Goal: Task Accomplishment & Management: Complete application form

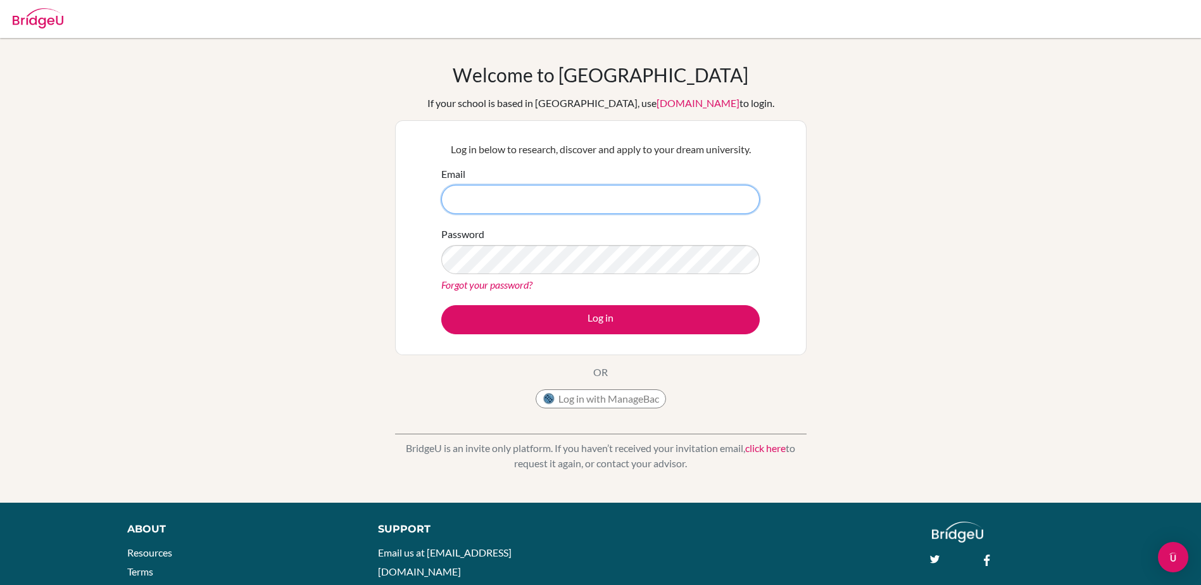
click at [505, 202] on input "Email" at bounding box center [600, 199] width 318 height 29
type input "[EMAIL_ADDRESS][PERSON_NAME][DOMAIN_NAME]"
click at [441, 305] on button "Log in" at bounding box center [600, 319] width 318 height 29
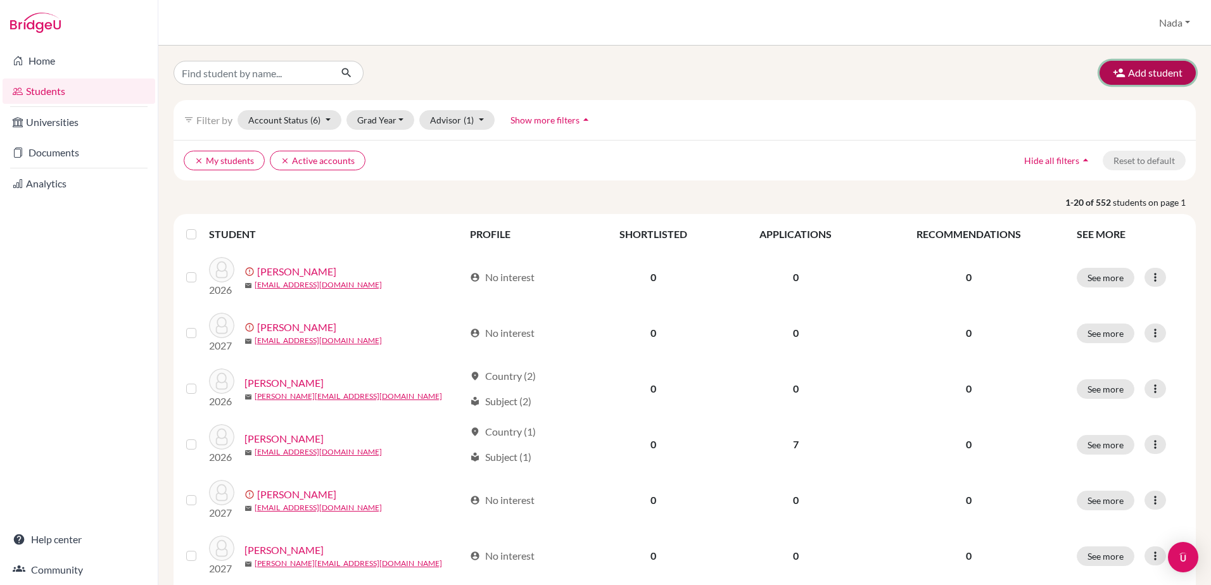
click at [1136, 79] on button "Add student" at bounding box center [1147, 73] width 96 height 24
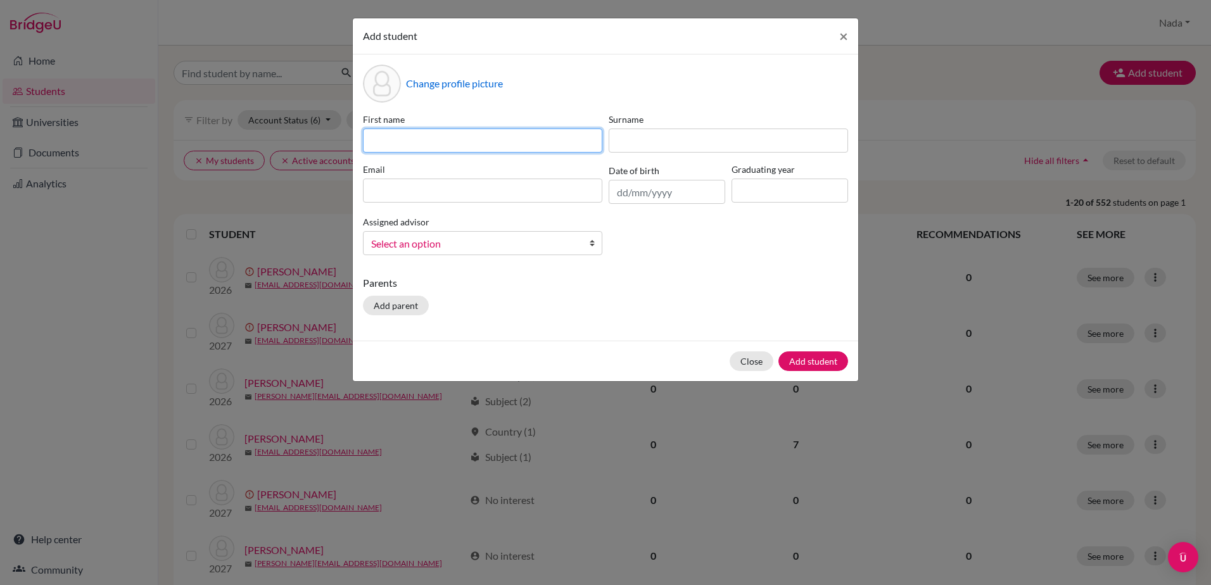
click at [481, 134] on input at bounding box center [482, 141] width 239 height 24
type input "[PERSON_NAME]"
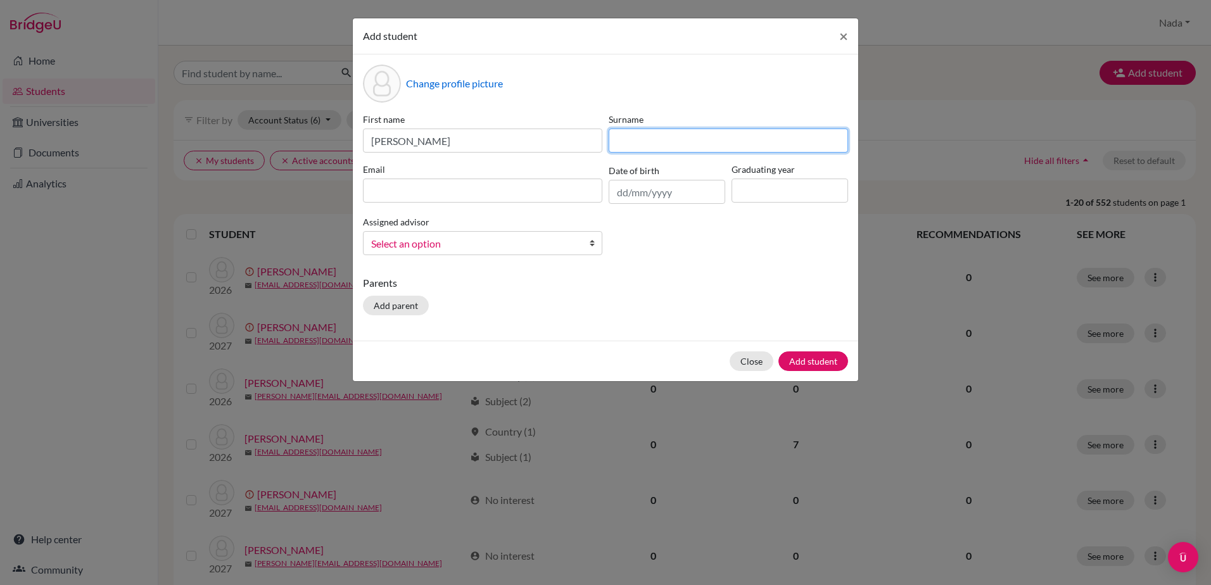
click at [610, 145] on input at bounding box center [727, 141] width 239 height 24
type input "Albarawi"
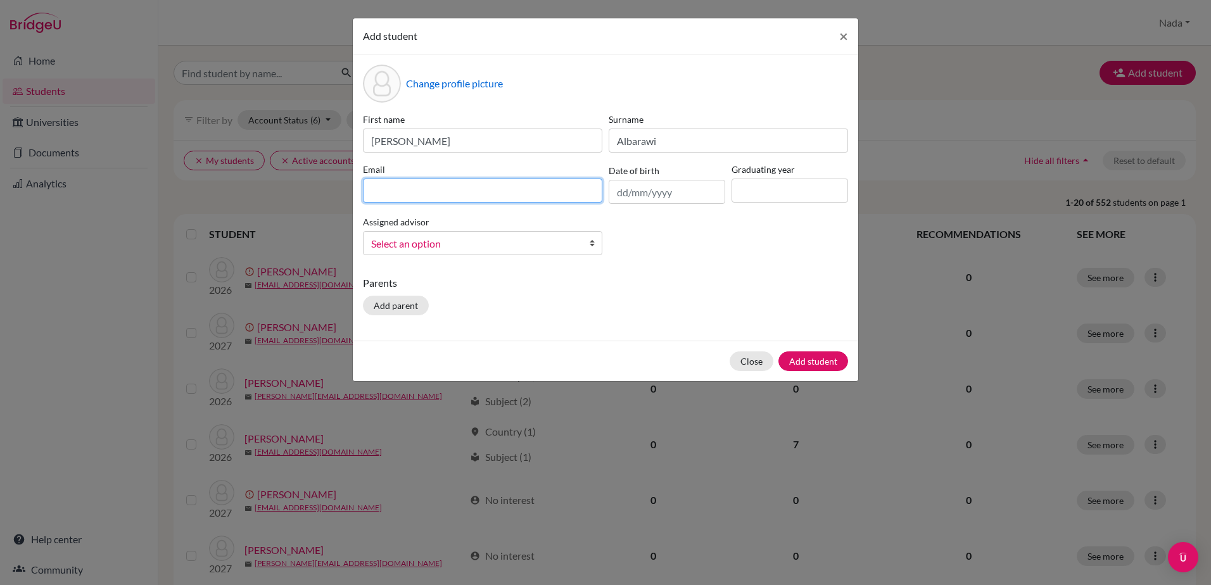
click at [523, 196] on input at bounding box center [482, 191] width 239 height 24
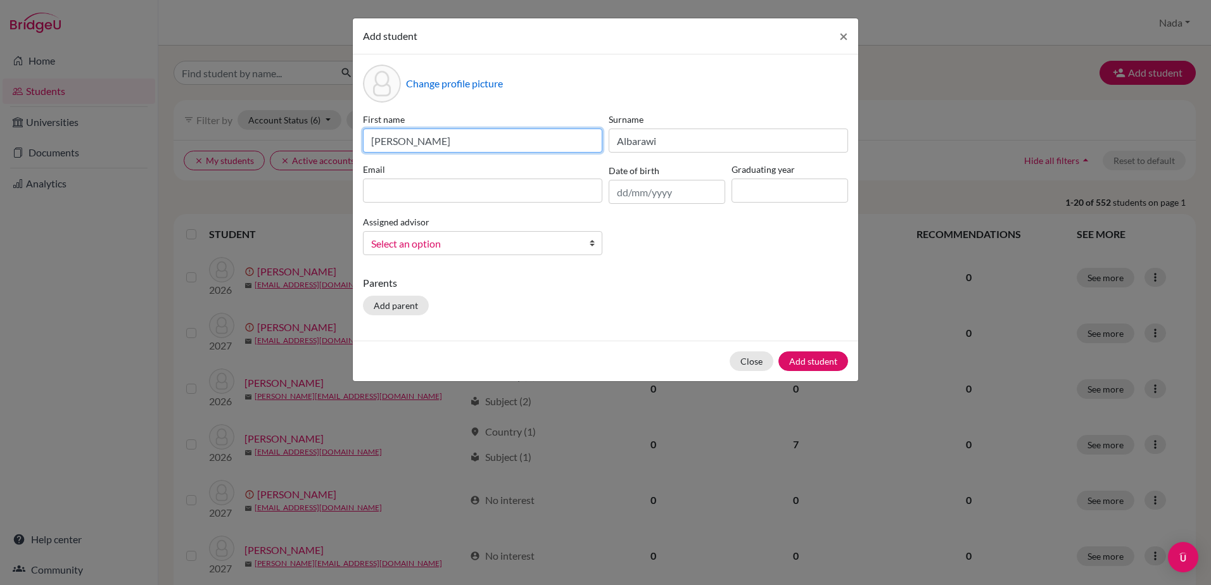
click at [393, 144] on input "[PERSON_NAME]" at bounding box center [482, 141] width 239 height 24
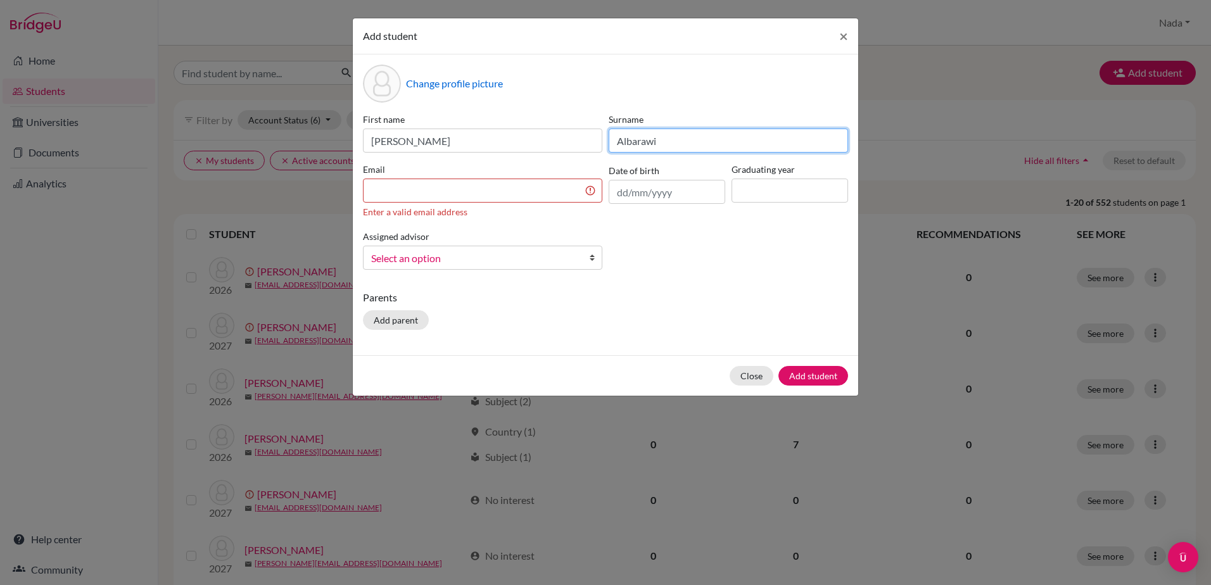
click at [665, 142] on input "Albarawi" at bounding box center [727, 141] width 239 height 24
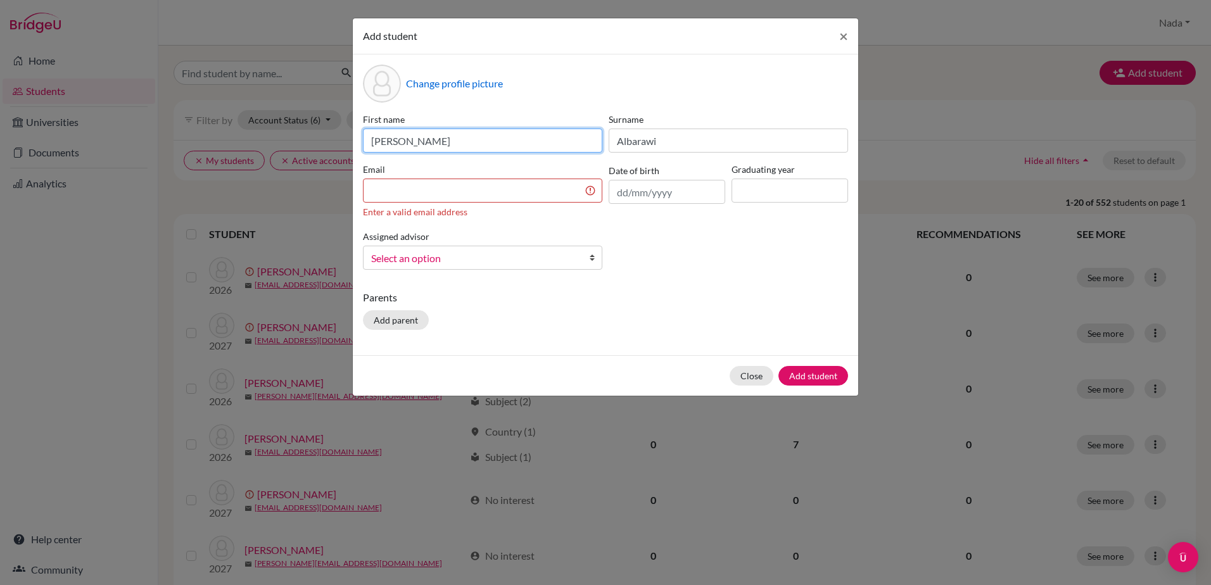
click at [481, 146] on input "[PERSON_NAME]" at bounding box center [482, 141] width 239 height 24
click at [393, 144] on input "Habibah" at bounding box center [482, 141] width 239 height 24
type input "Habibah"
click at [411, 183] on input at bounding box center [482, 191] width 239 height 24
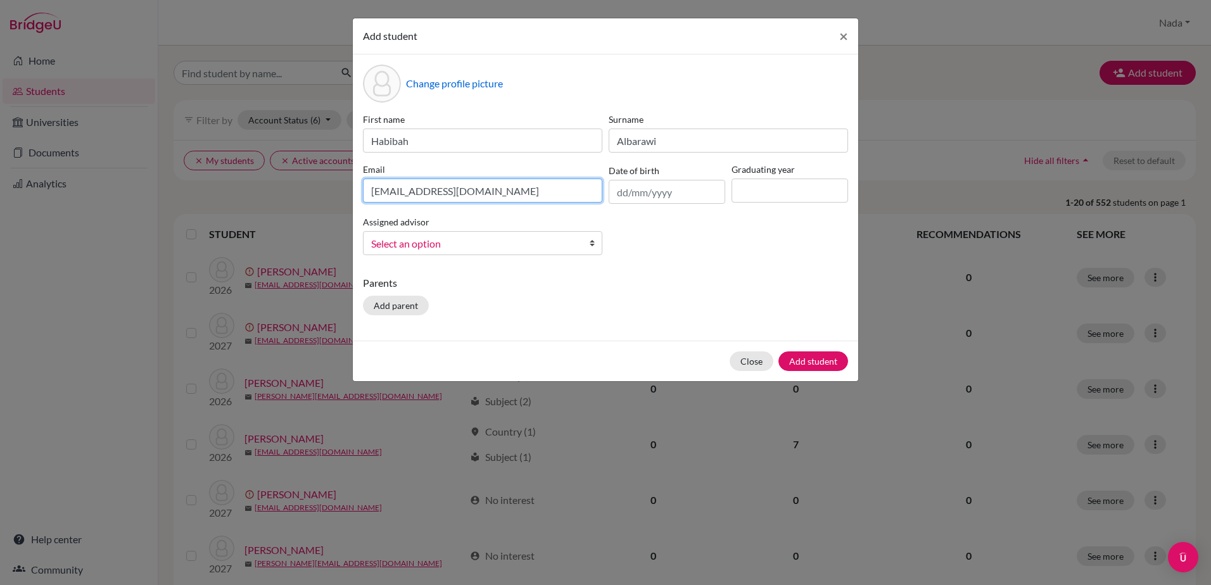
type input "[EMAIL_ADDRESS][DOMAIN_NAME]"
click at [776, 181] on input at bounding box center [789, 191] width 117 height 24
type input "2026"
click at [482, 258] on div "First name Habibah Surname [PERSON_NAME] Email [EMAIL_ADDRESS][DOMAIN_NAME] Dat…" at bounding box center [605, 189] width 491 height 153
click at [469, 243] on span "Select an option" at bounding box center [474, 244] width 206 height 16
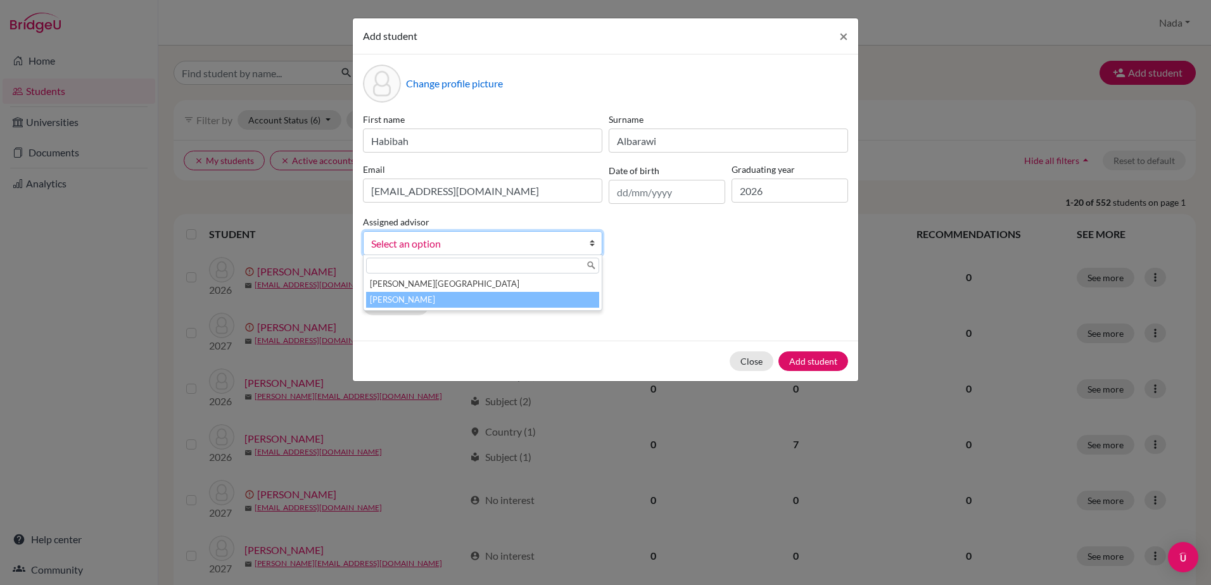
click at [445, 296] on li "[PERSON_NAME]" at bounding box center [482, 300] width 233 height 16
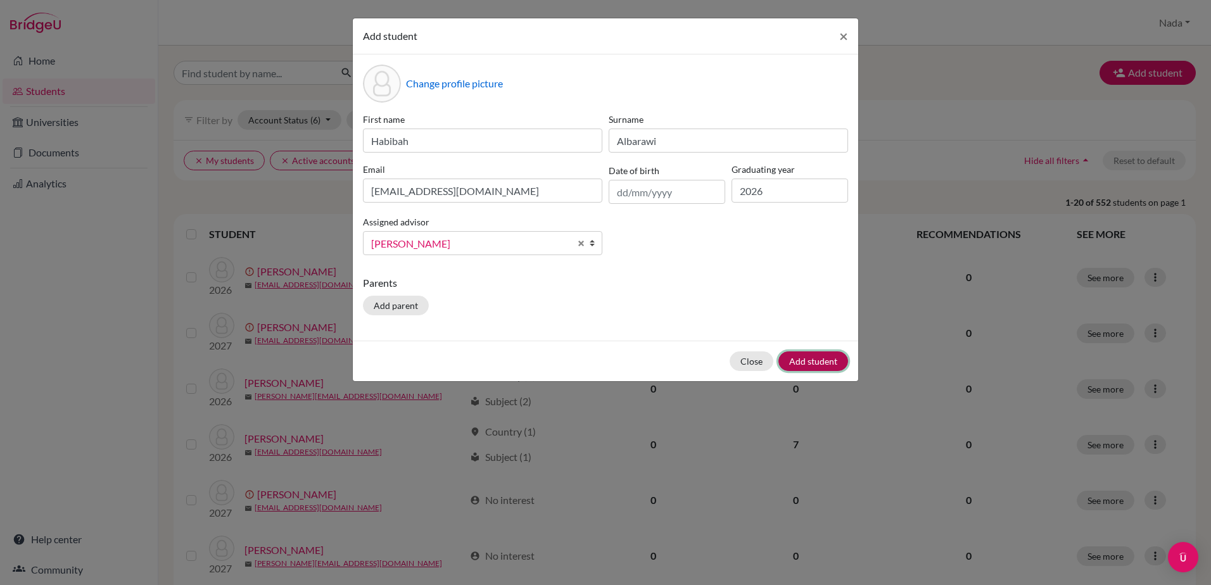
click at [840, 363] on button "Add student" at bounding box center [813, 361] width 70 height 20
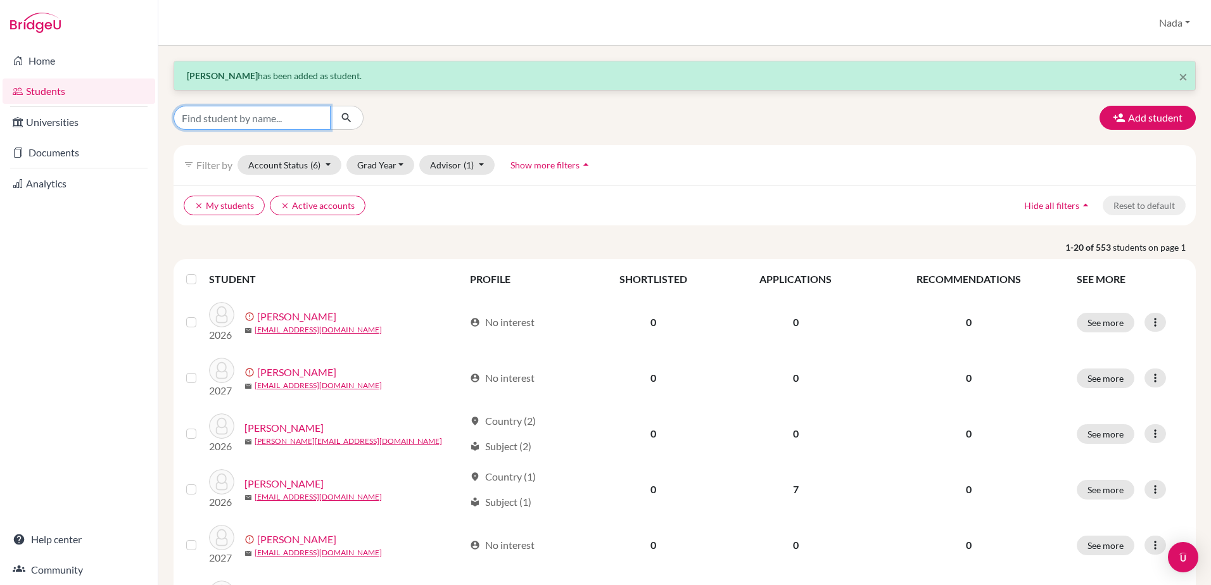
click at [295, 107] on input "Find student by name..." at bounding box center [251, 118] width 157 height 24
type input "habibah"
click button "submit" at bounding box center [347, 118] width 34 height 24
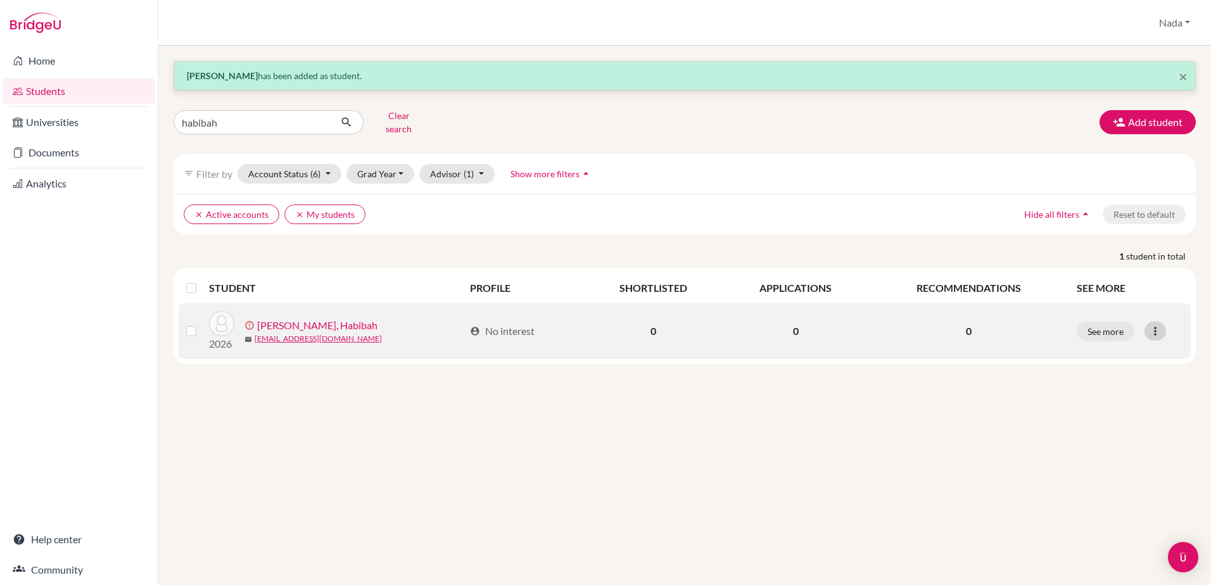
click at [1156, 325] on icon at bounding box center [1155, 331] width 13 height 13
click at [1119, 388] on button "Resend invite email" at bounding box center [1107, 398] width 115 height 20
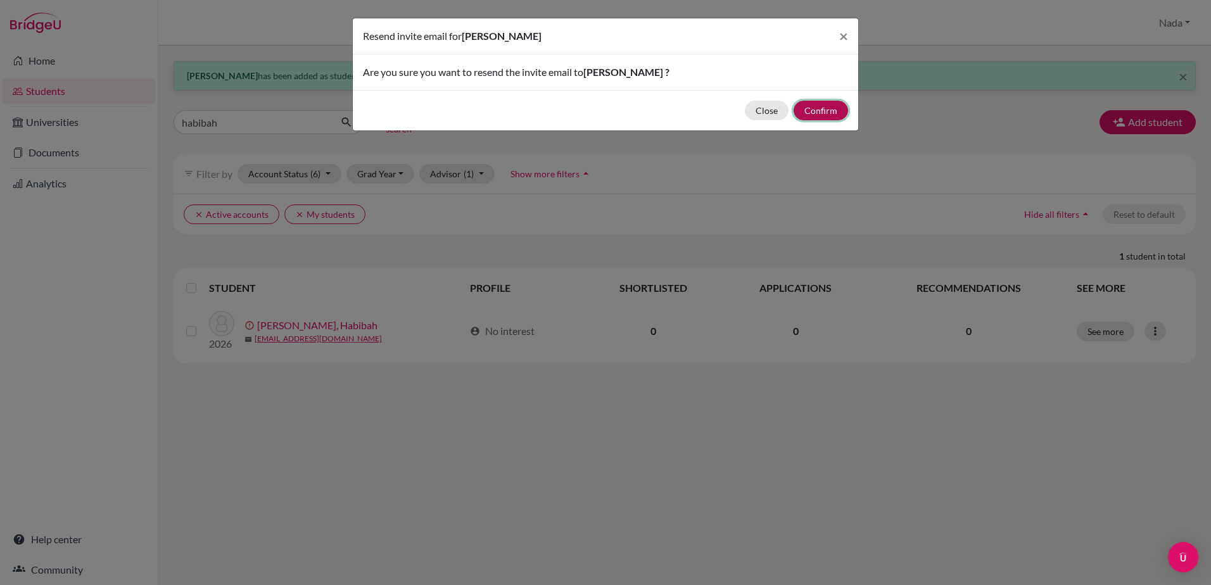
click at [827, 105] on button "Confirm" at bounding box center [820, 111] width 54 height 20
